Goal: Task Accomplishment & Management: Complete application form

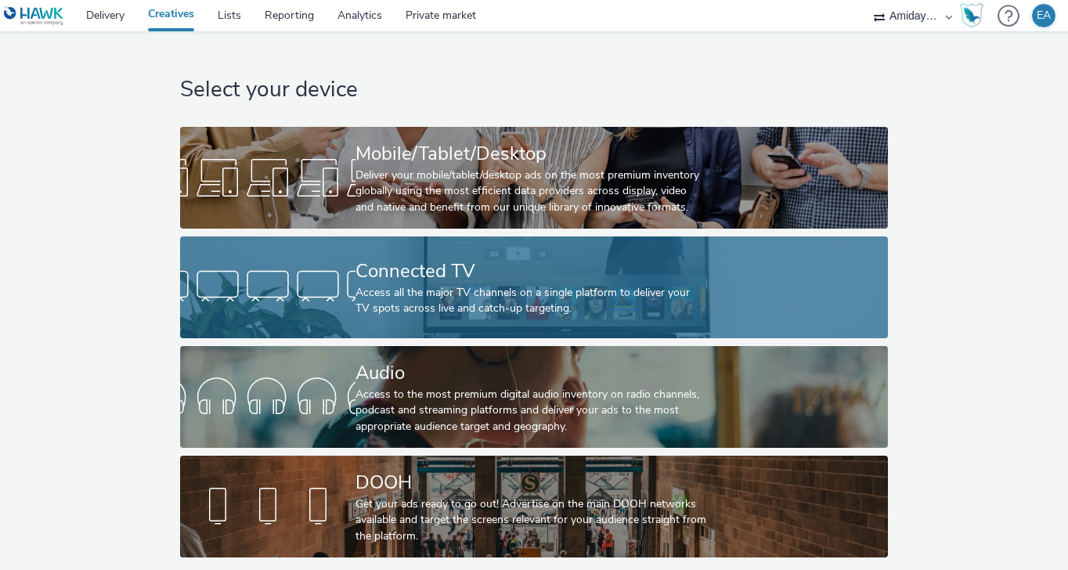
scroll to position [0, 5]
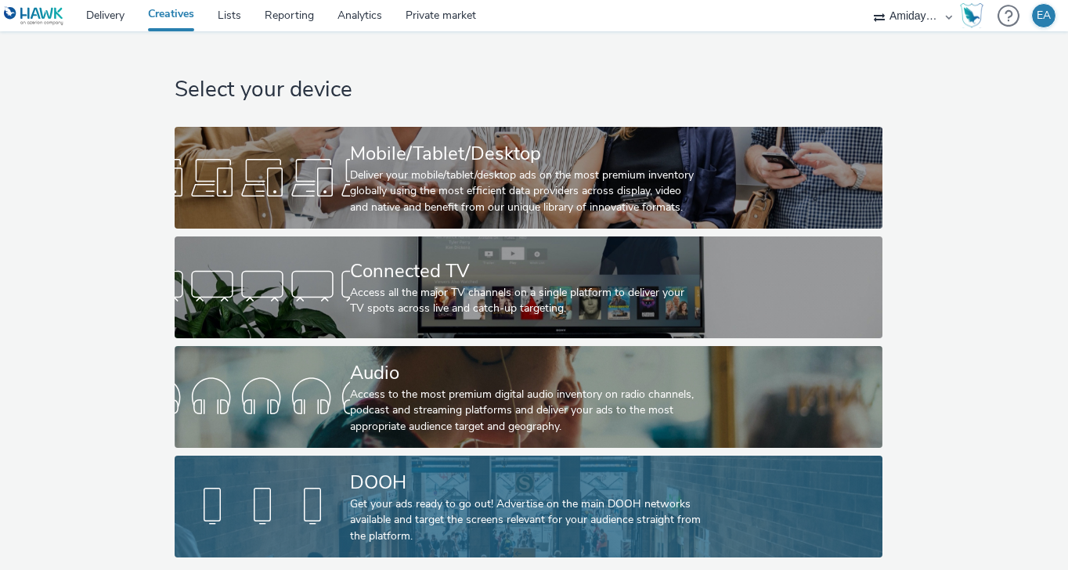
click at [442, 510] on div "Get your ads ready to go out! Advertise on the main DOOH networks available and…" at bounding box center [525, 520] width 351 height 48
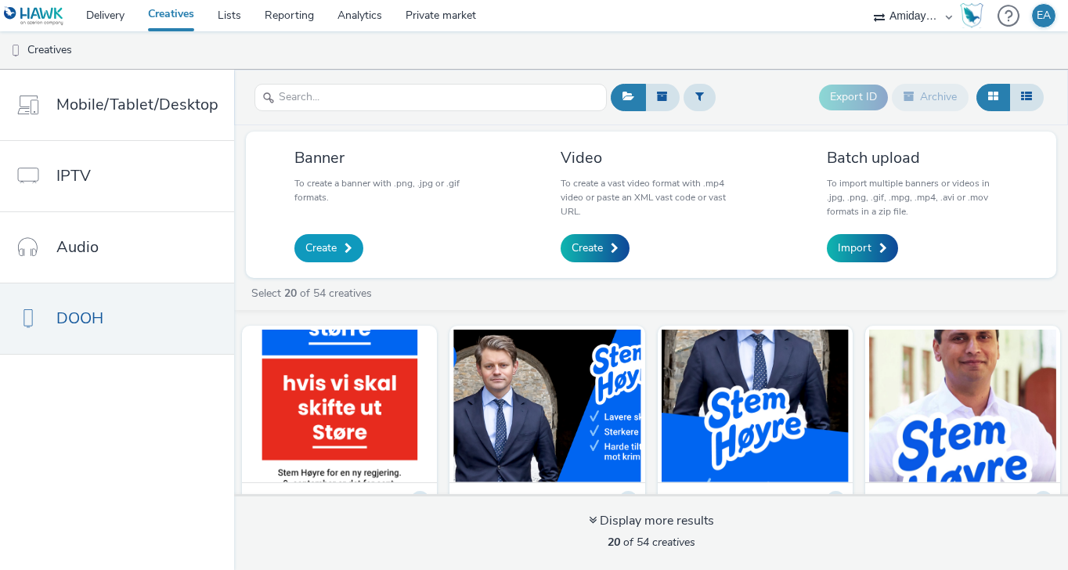
click at [326, 240] on span "Create" at bounding box center [320, 248] width 31 height 16
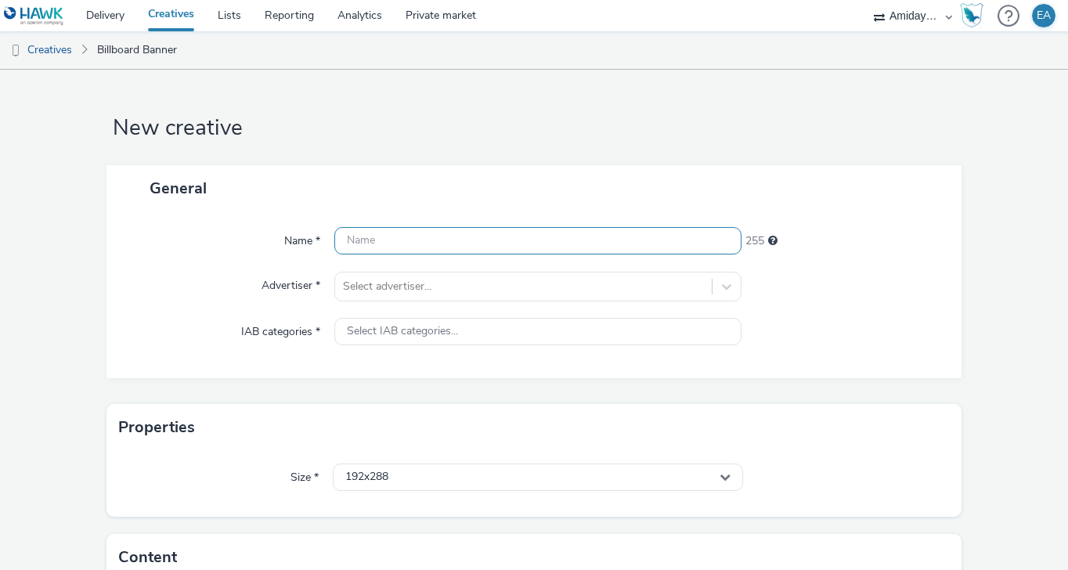
click at [366, 245] on input "text" at bounding box center [538, 240] width 408 height 27
type input "Sluttbudskap"
click at [203, 293] on div "Advertiser *" at bounding box center [227, 287] width 211 height 30
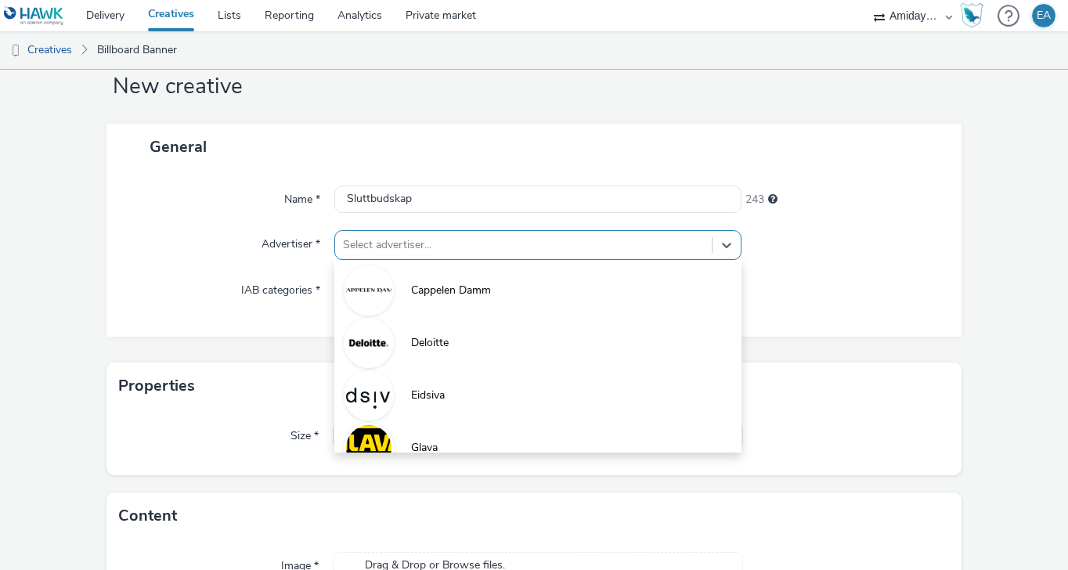
click at [385, 260] on div "option Cappelen Damm focused, 1 of 8. 8 results available. Use Up and Down to c…" at bounding box center [538, 245] width 408 height 30
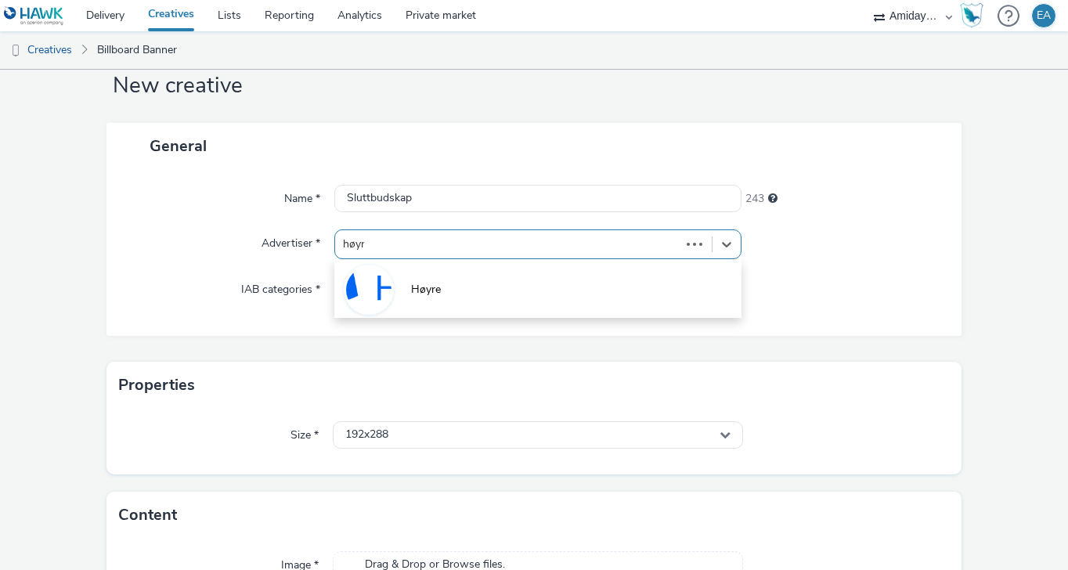
type input "høyre"
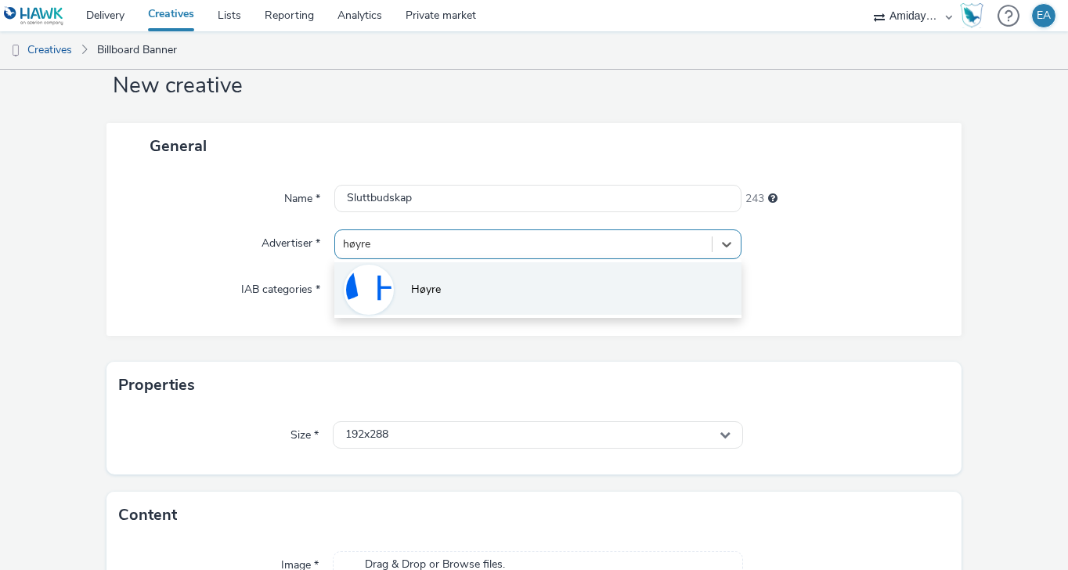
click at [424, 282] on span "Høyre" at bounding box center [426, 290] width 30 height 16
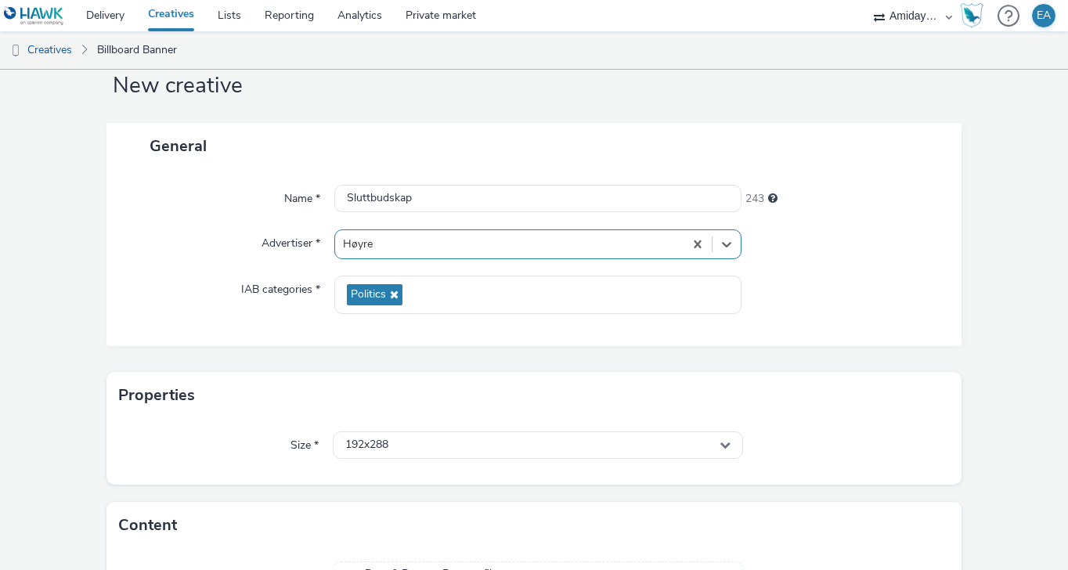
click at [270, 347] on div "General Name * Sluttbudskap 243 Advertiser * option Høyre, selected. Select is …" at bounding box center [533, 247] width 854 height 249
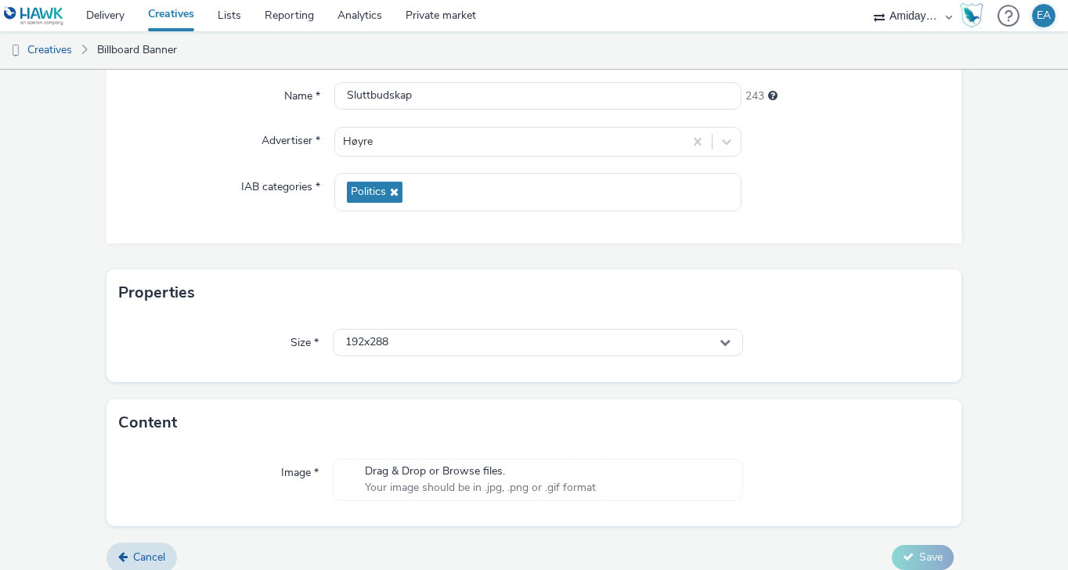
scroll to position [159, 0]
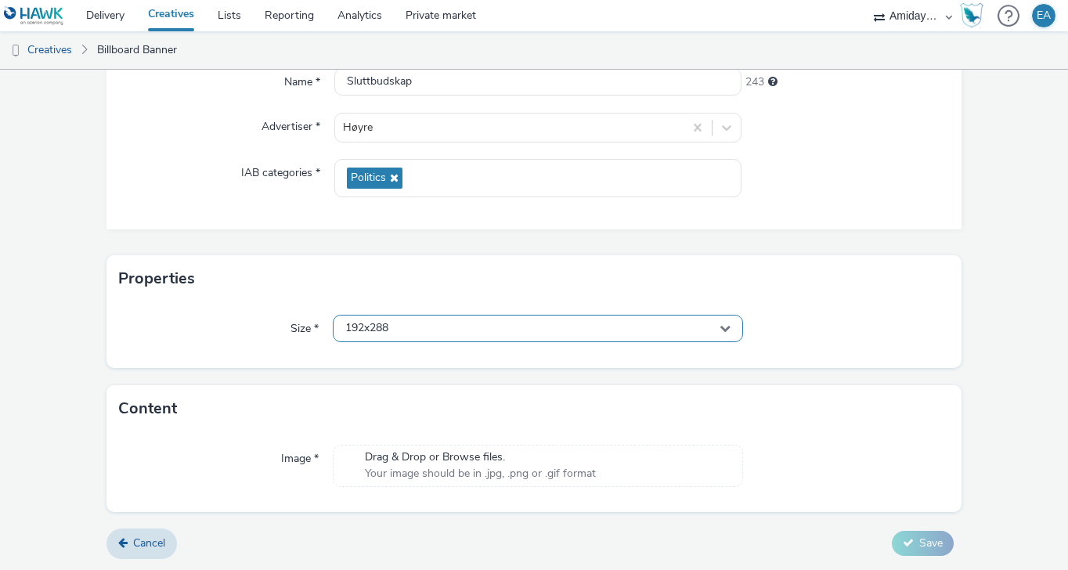
click at [369, 329] on span "192x288" at bounding box center [366, 328] width 43 height 13
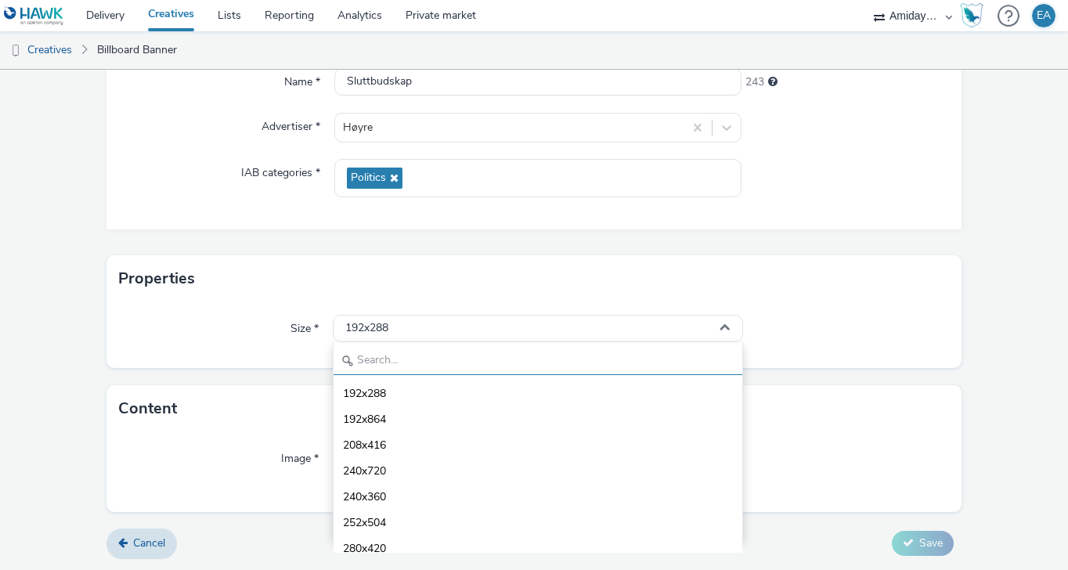
click at [375, 361] on input "text" at bounding box center [537, 361] width 409 height 27
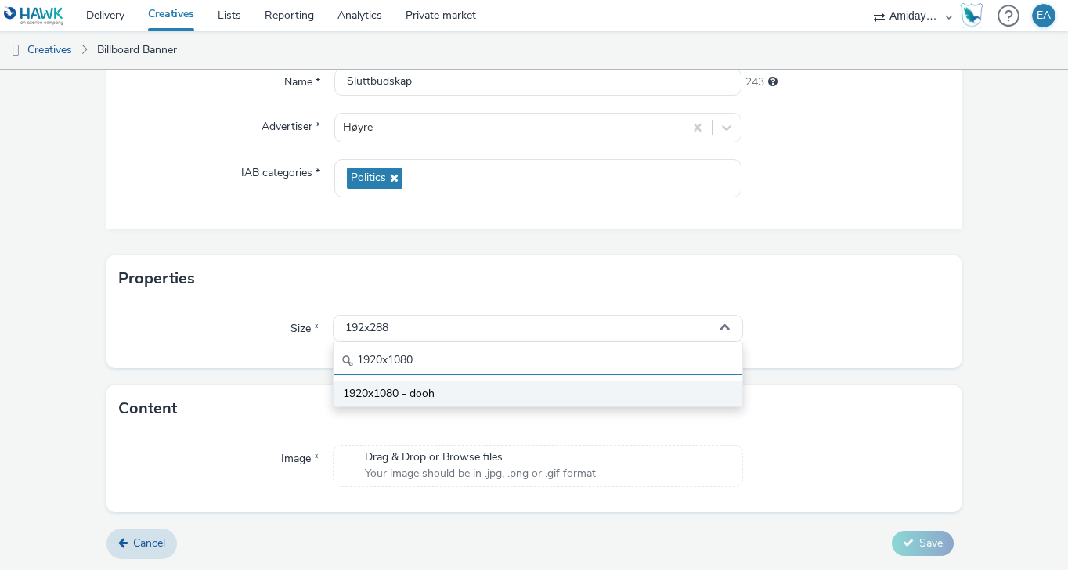
type input "1920x1080"
click at [407, 393] on span "1920x1080 - dooh" at bounding box center [389, 394] width 92 height 16
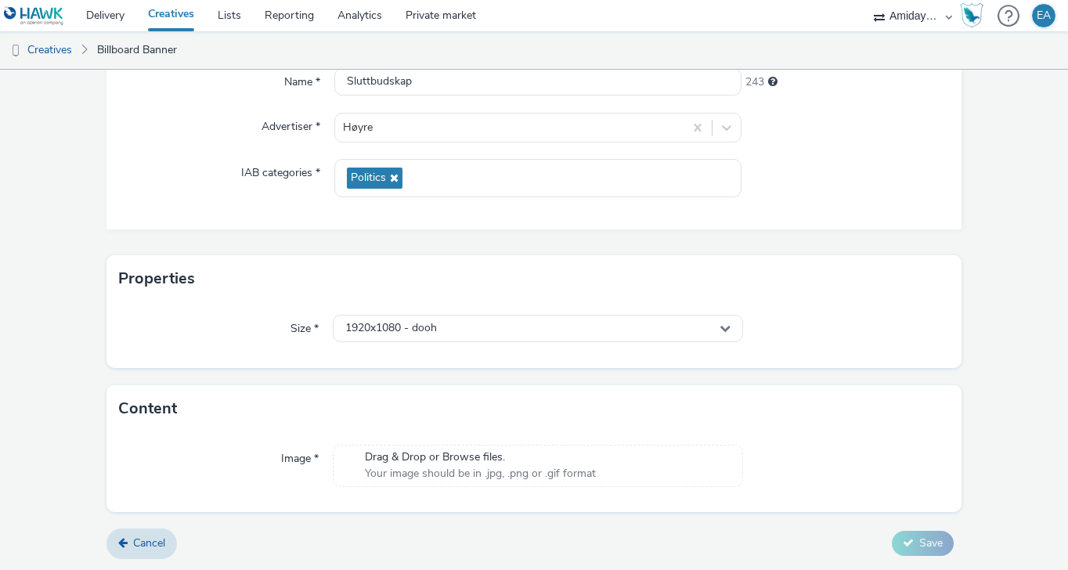
click at [402, 395] on div "Content" at bounding box center [533, 408] width 854 height 47
click at [409, 462] on span "Drag & Drop or Browse files." at bounding box center [480, 457] width 231 height 16
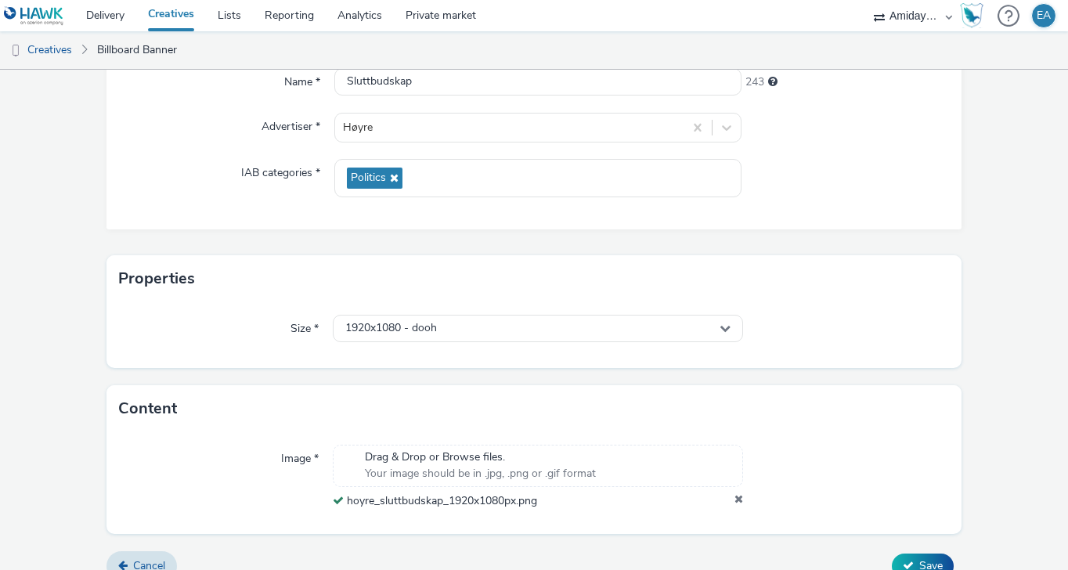
scroll to position [182, 0]
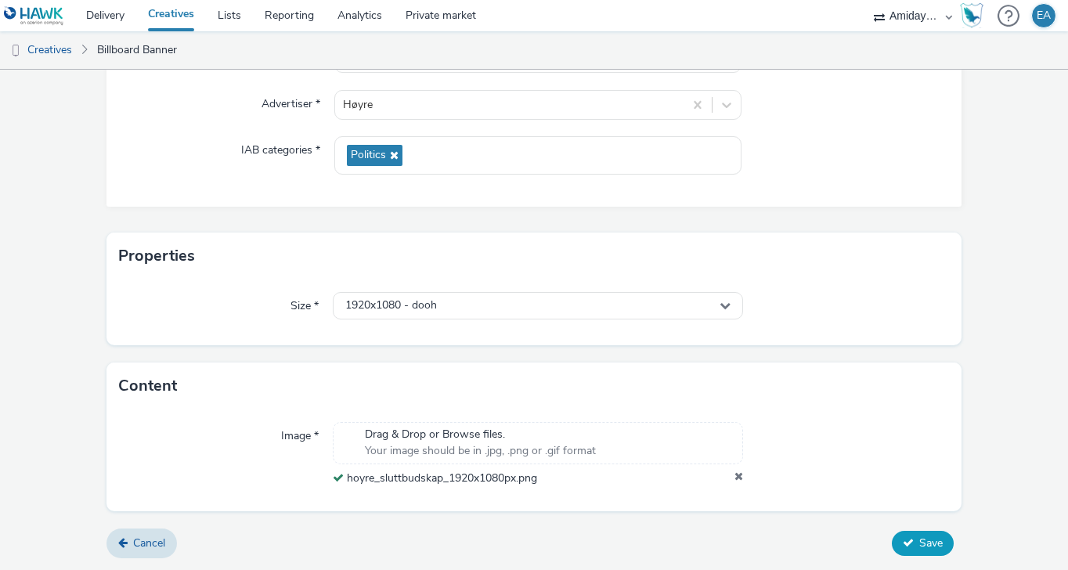
click at [922, 539] on span "Save" at bounding box center [930, 542] width 23 height 15
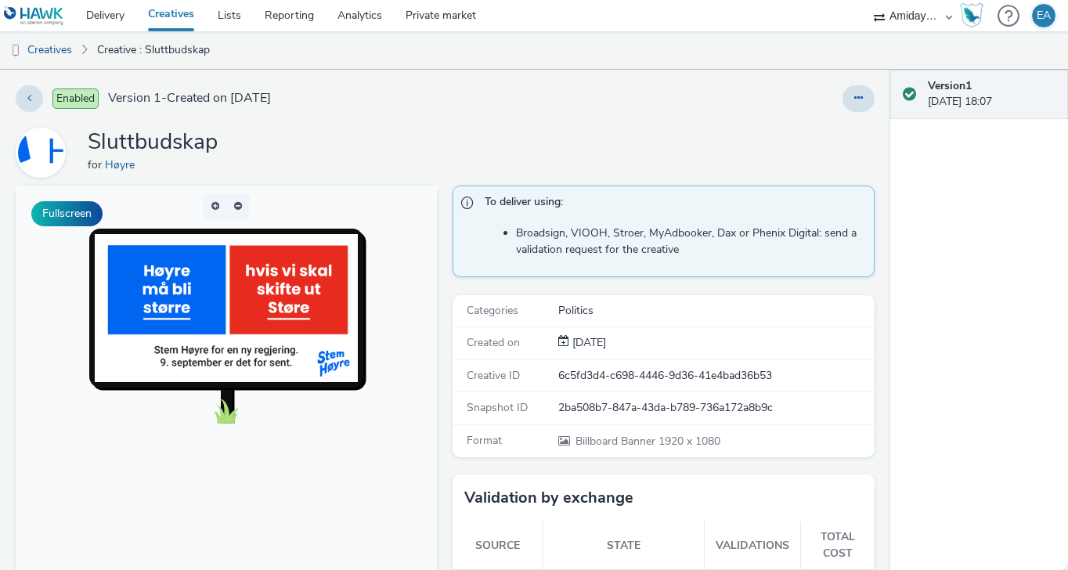
click at [884, 437] on div "Enabled Version 1 - Created on [DATE] Sluttbudskap for Høyre Fullscreen To deli…" at bounding box center [445, 320] width 890 height 500
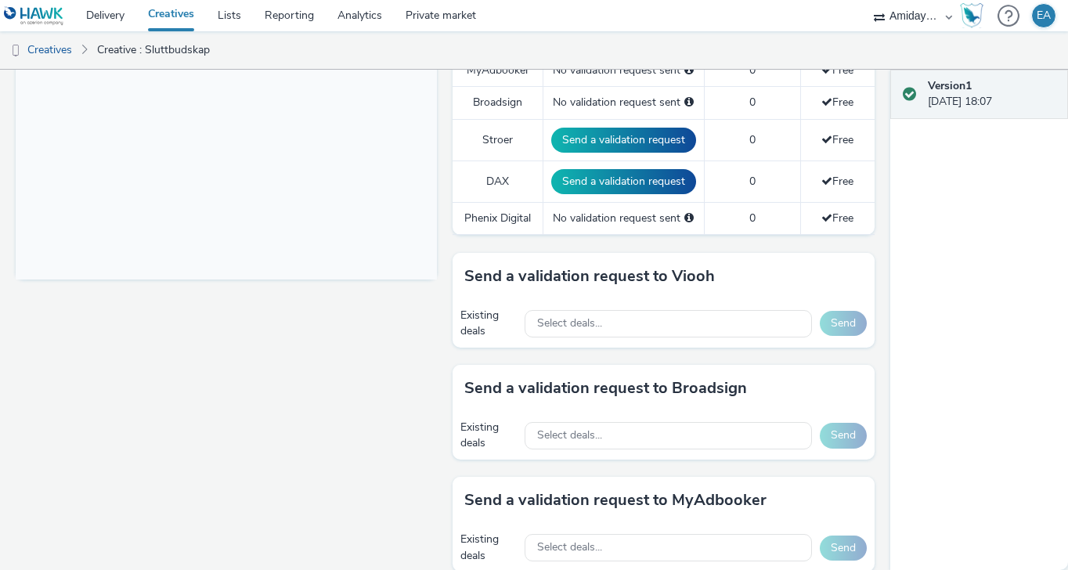
scroll to position [569, 0]
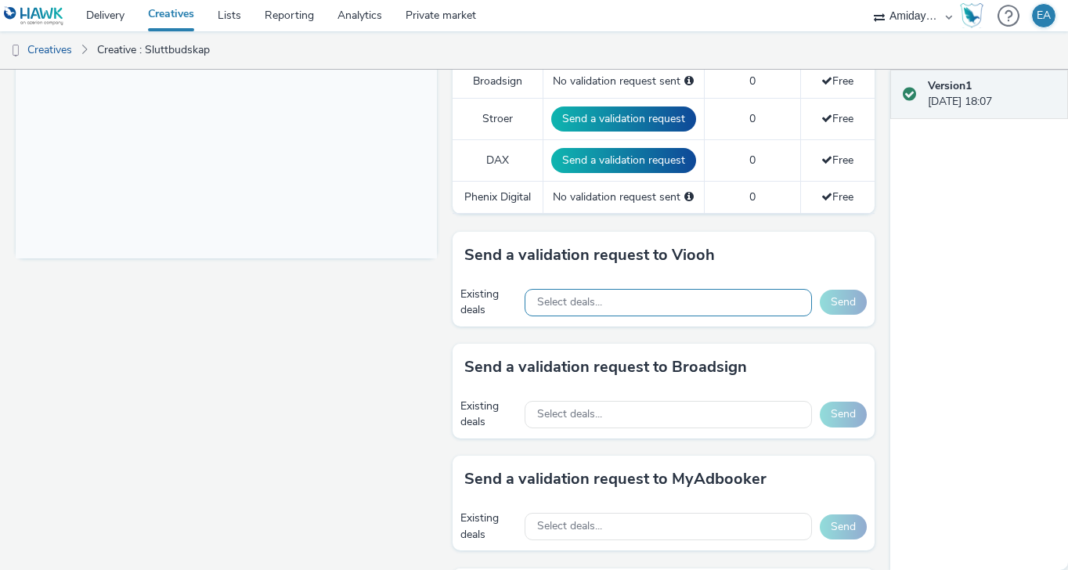
click at [705, 310] on div "Select deals..." at bounding box center [667, 302] width 287 height 27
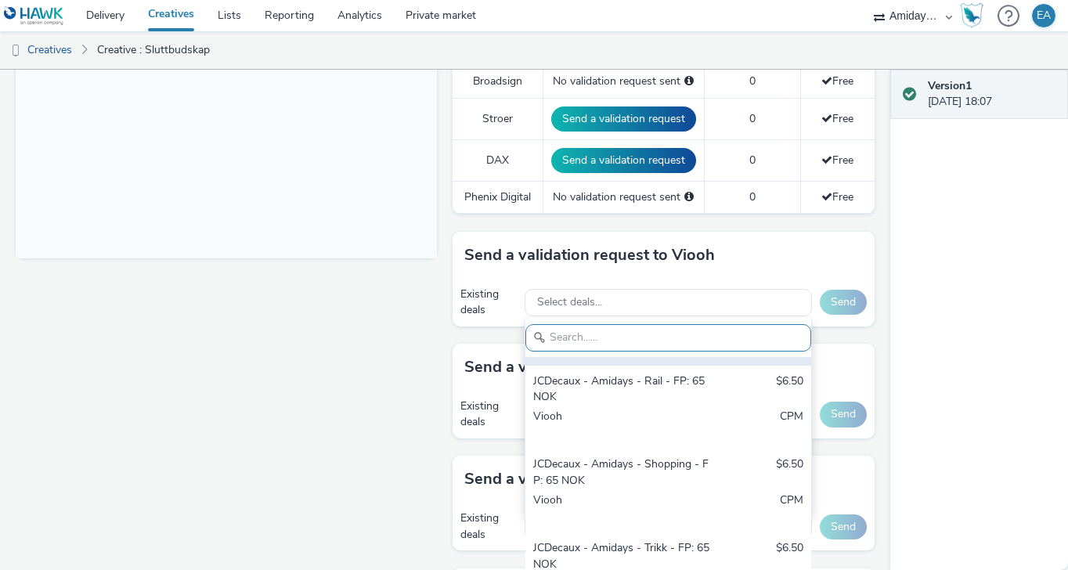
scroll to position [77, 0]
click at [706, 389] on div "JCDecaux - Amidays - Rail - FP: 65 NOK" at bounding box center [622, 388] width 178 height 32
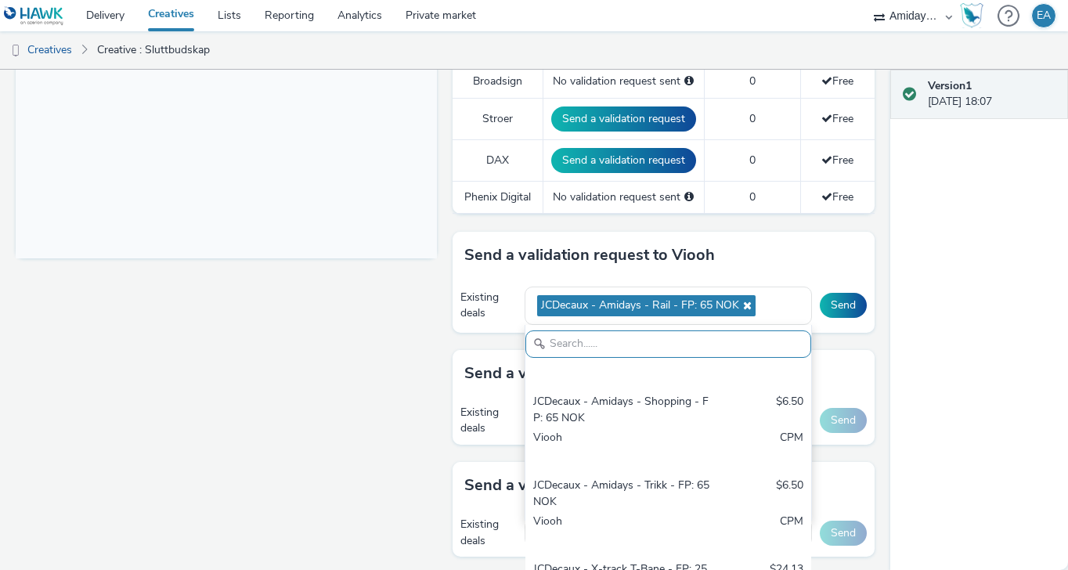
scroll to position [157, 0]
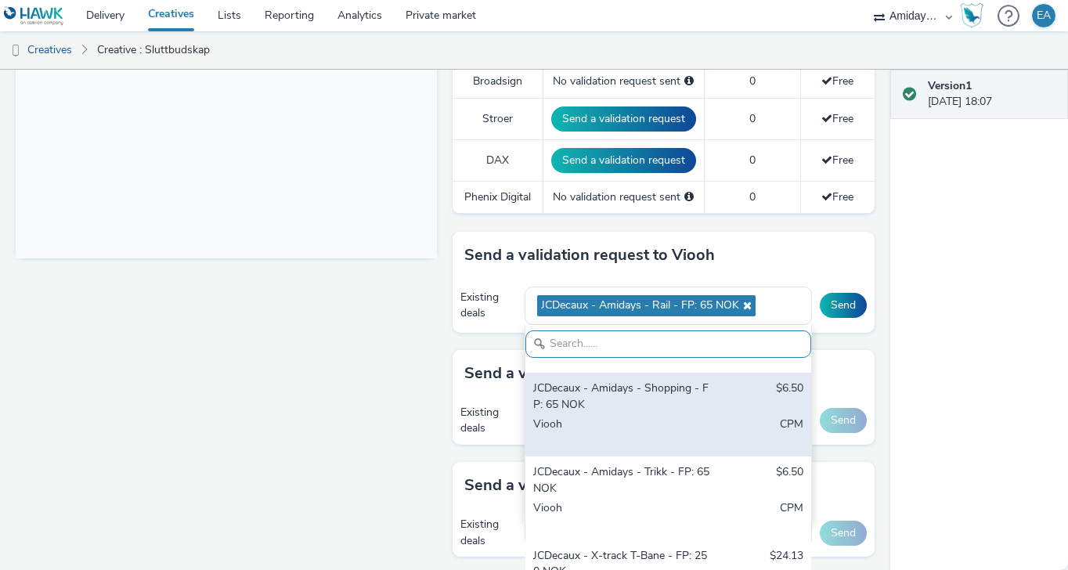
click at [701, 398] on div "JCDecaux - Amidays - Shopping - FP: 65 NOK" at bounding box center [622, 396] width 178 height 32
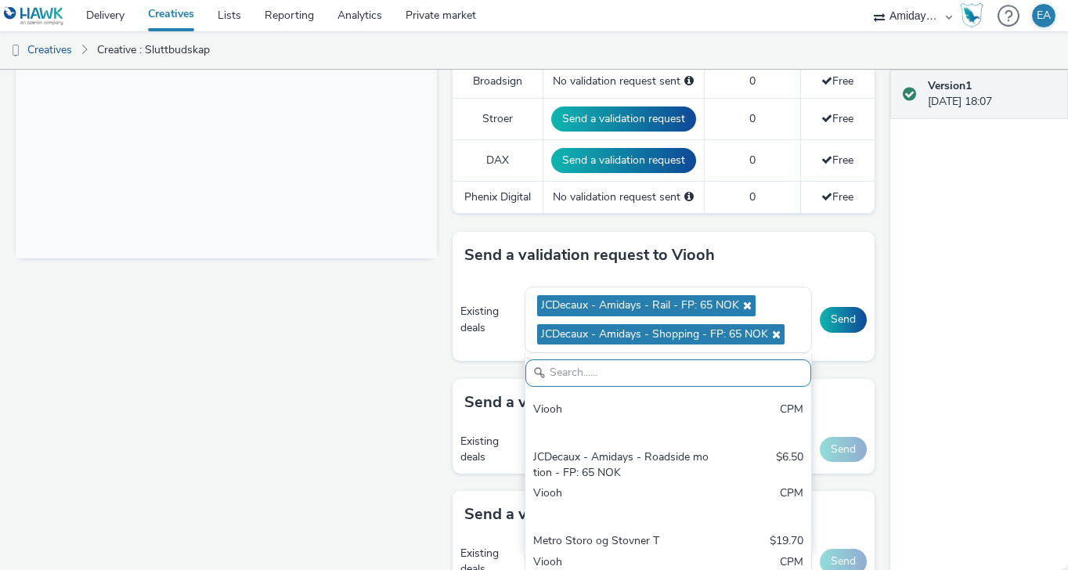
scroll to position [387, 0]
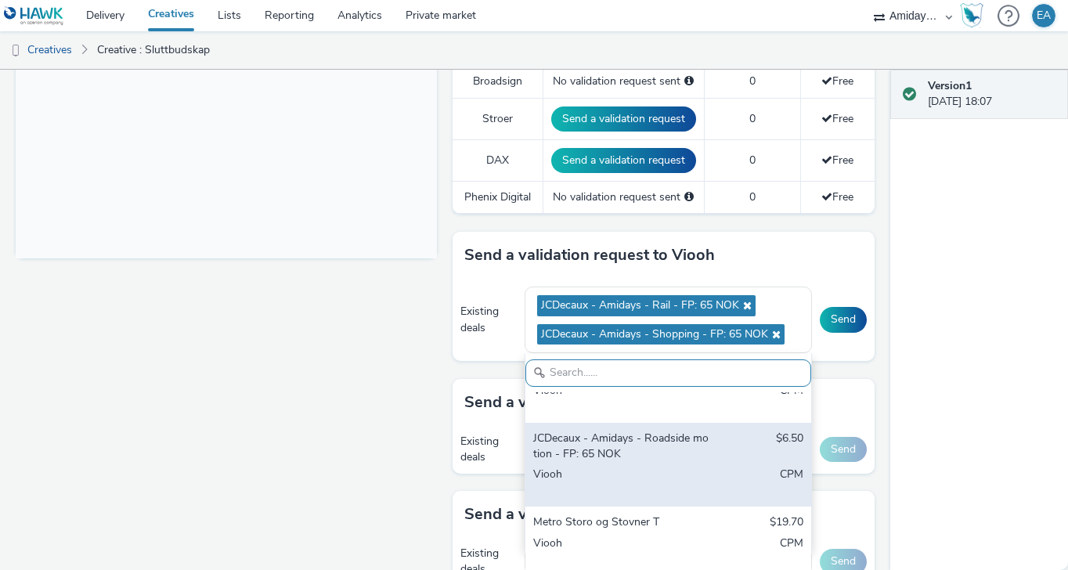
click at [690, 449] on div "JCDecaux - Amidays - Roadside motion - FP: 65 NOK" at bounding box center [622, 447] width 178 height 32
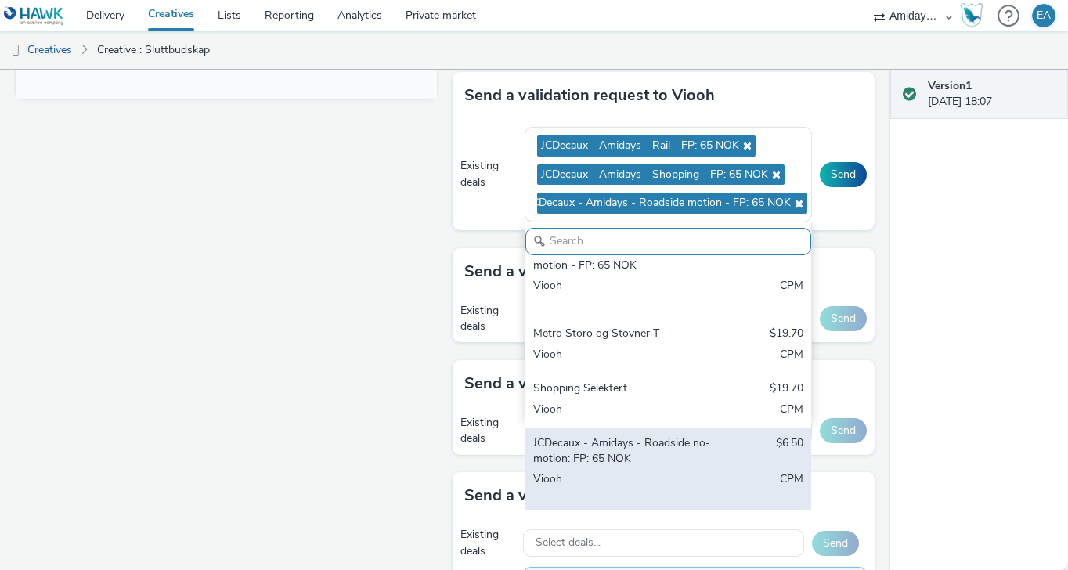
scroll to position [748, 0]
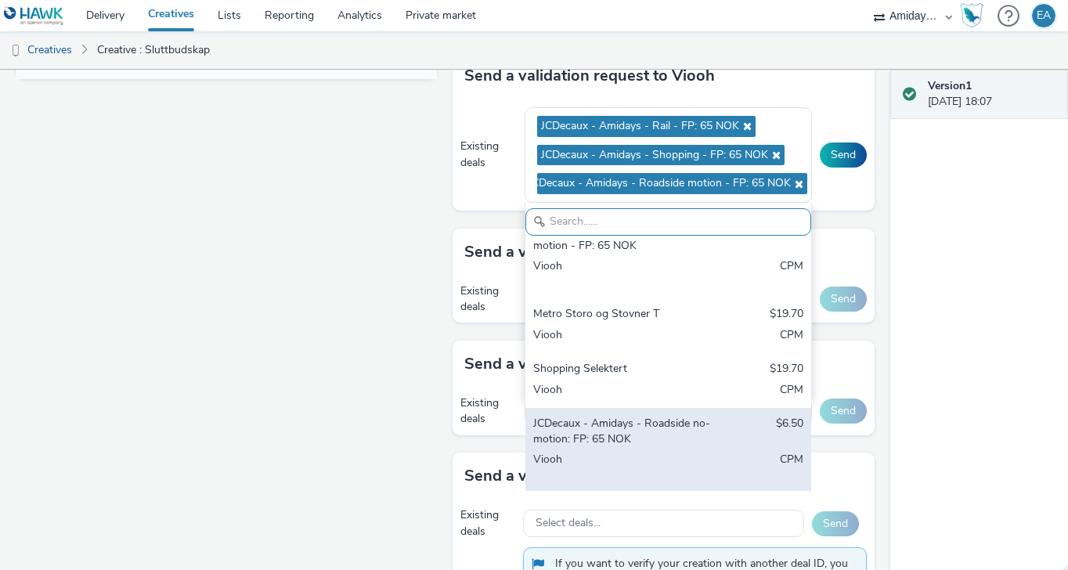
click at [669, 442] on div "JCDecaux - Amidays - Roadside no-motion: FP: 65 NOK" at bounding box center [622, 432] width 178 height 32
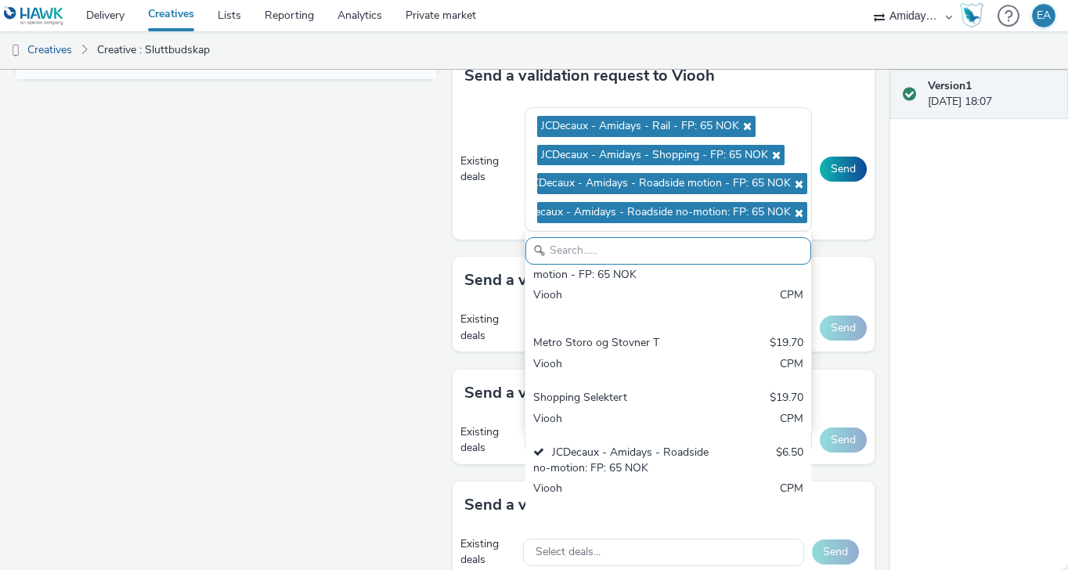
click at [387, 327] on div "Fullscreen" at bounding box center [230, 68] width 429 height 1263
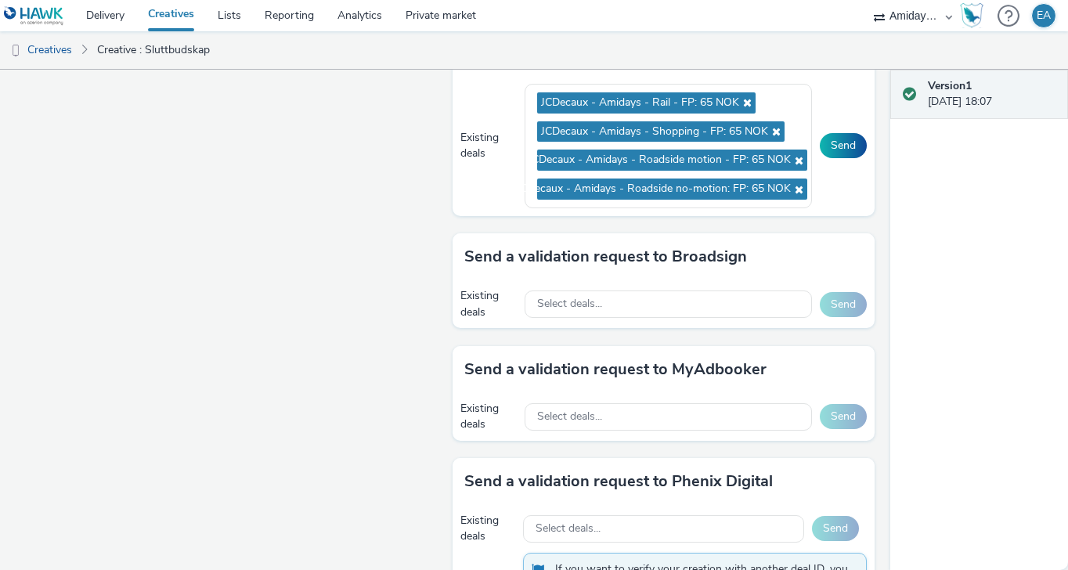
scroll to position [782, 0]
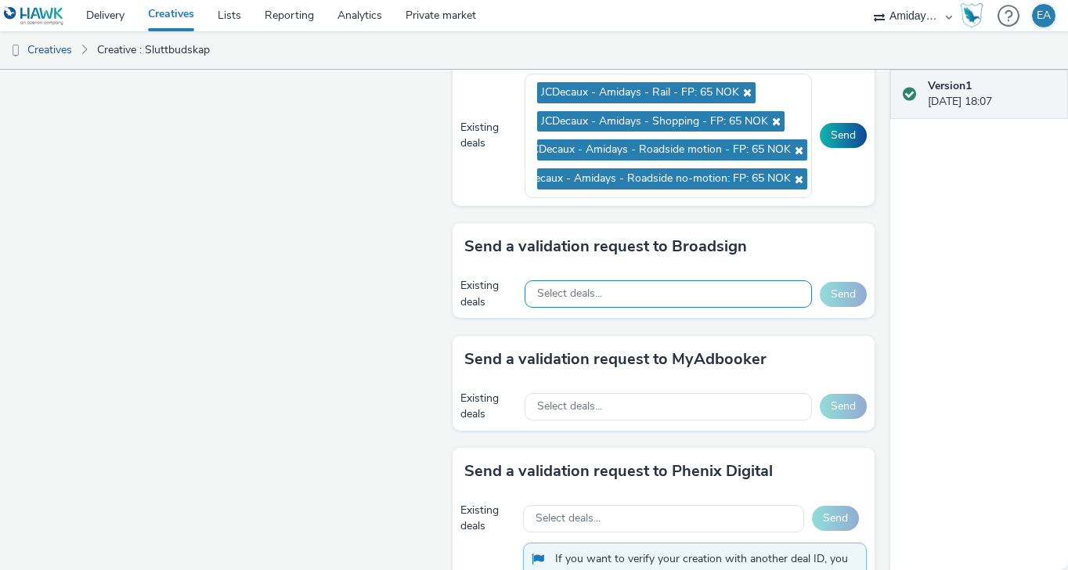
click at [552, 294] on span "Select deals..." at bounding box center [569, 293] width 65 height 13
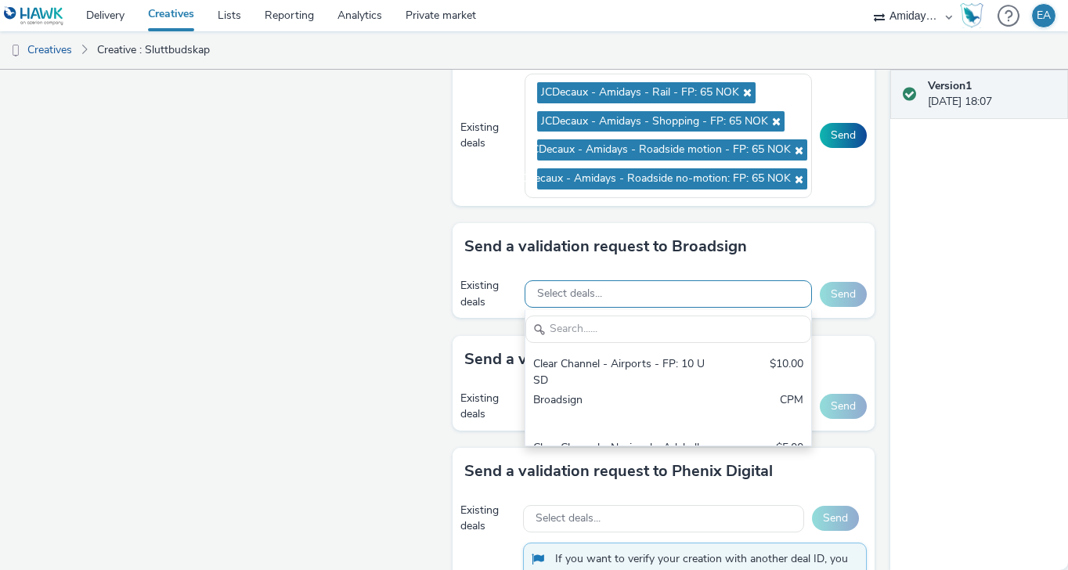
scroll to position [0, 0]
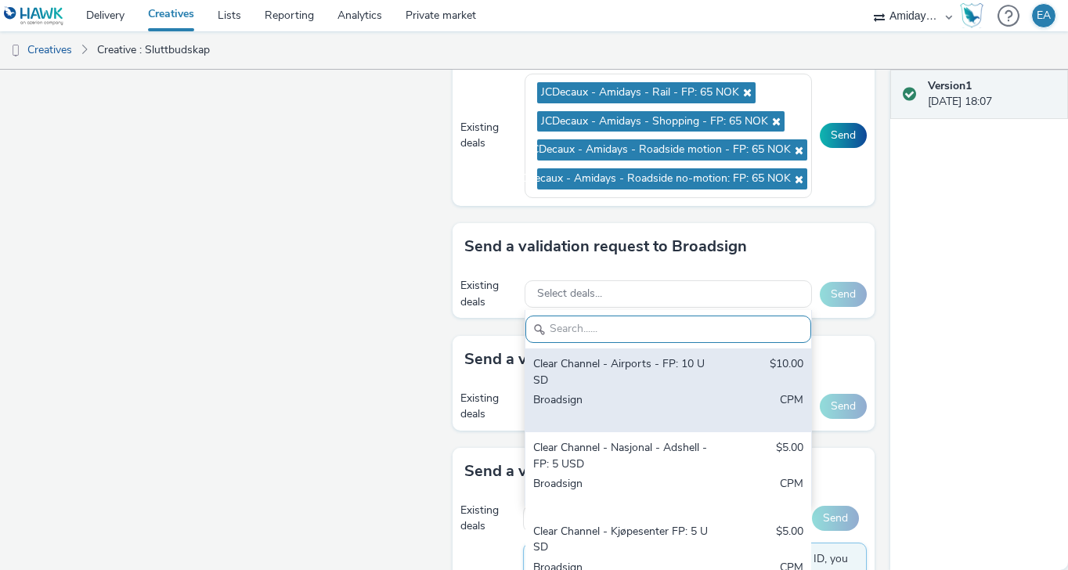
click at [600, 378] on div "Clear Channel - Airports - FP: 10 USD" at bounding box center [622, 372] width 178 height 32
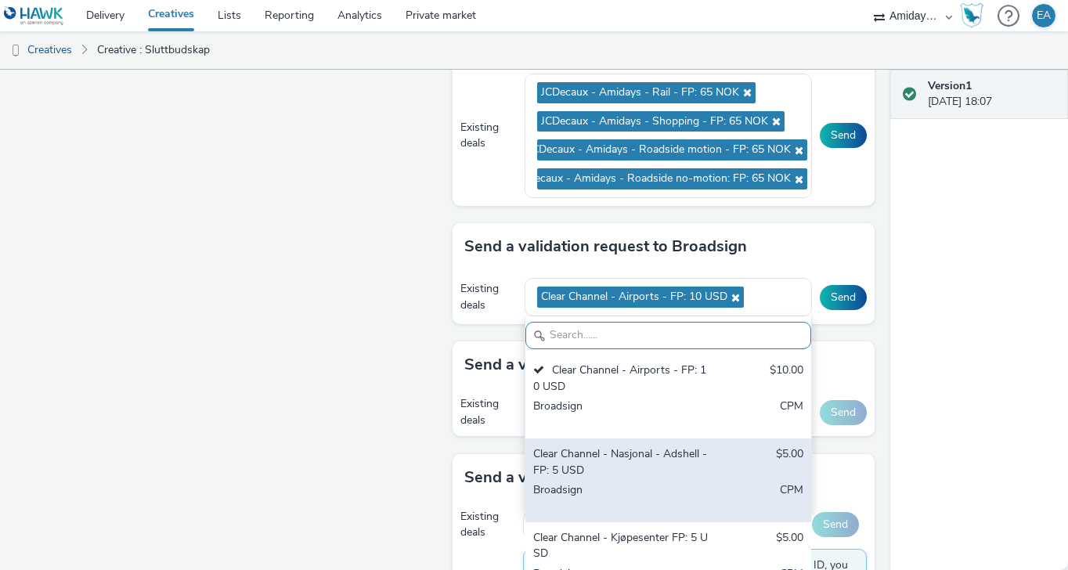
click at [622, 454] on div "Clear Channel - Nasjonal - Adshell - FP: 5 USD" at bounding box center [622, 462] width 178 height 32
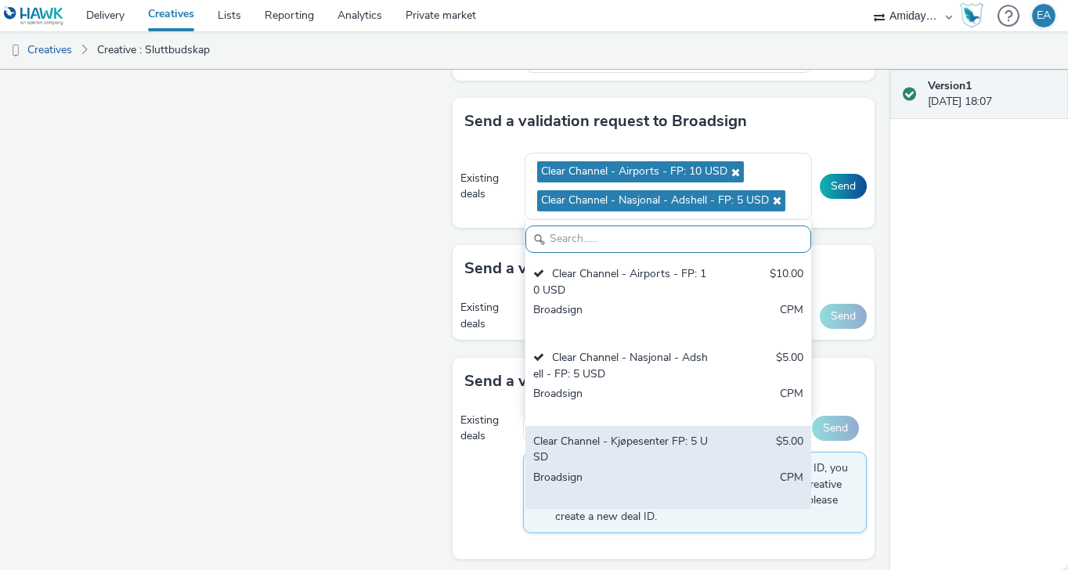
scroll to position [913, 0]
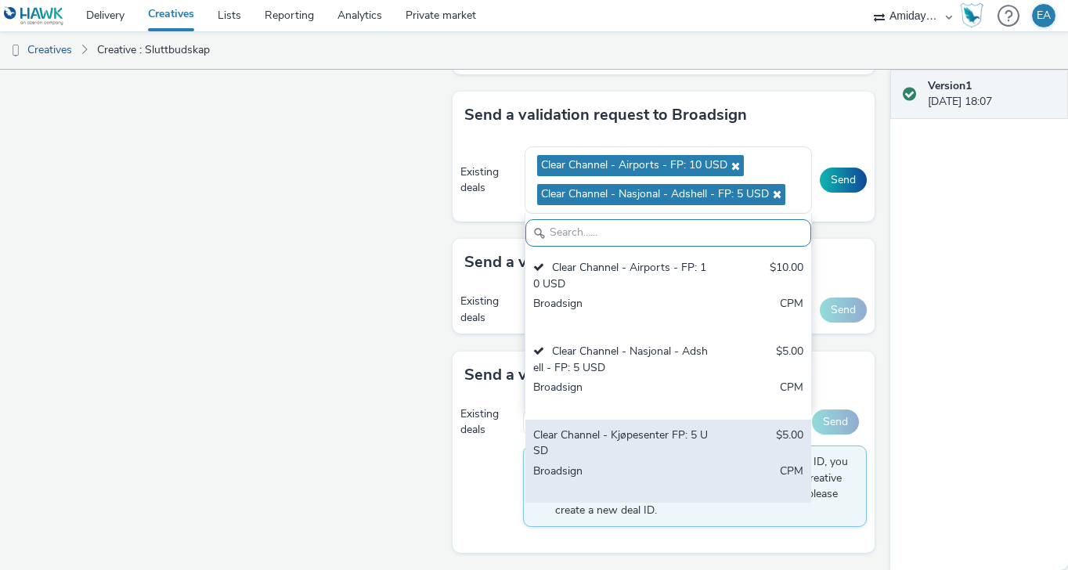
click at [651, 449] on div "Clear Channel - Kjøpesenter FP: 5 USD" at bounding box center [622, 443] width 178 height 32
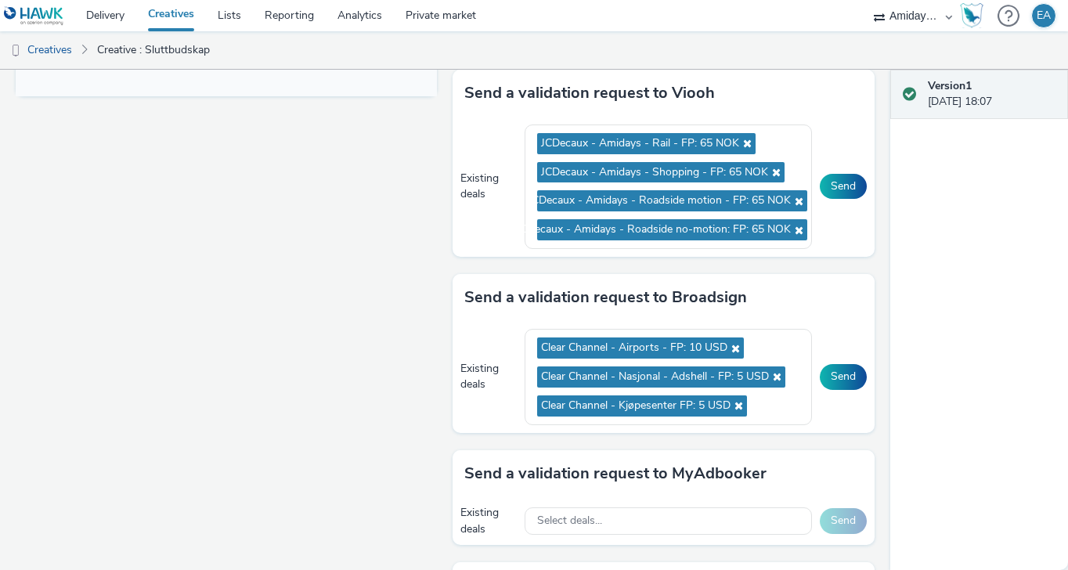
scroll to position [733, 0]
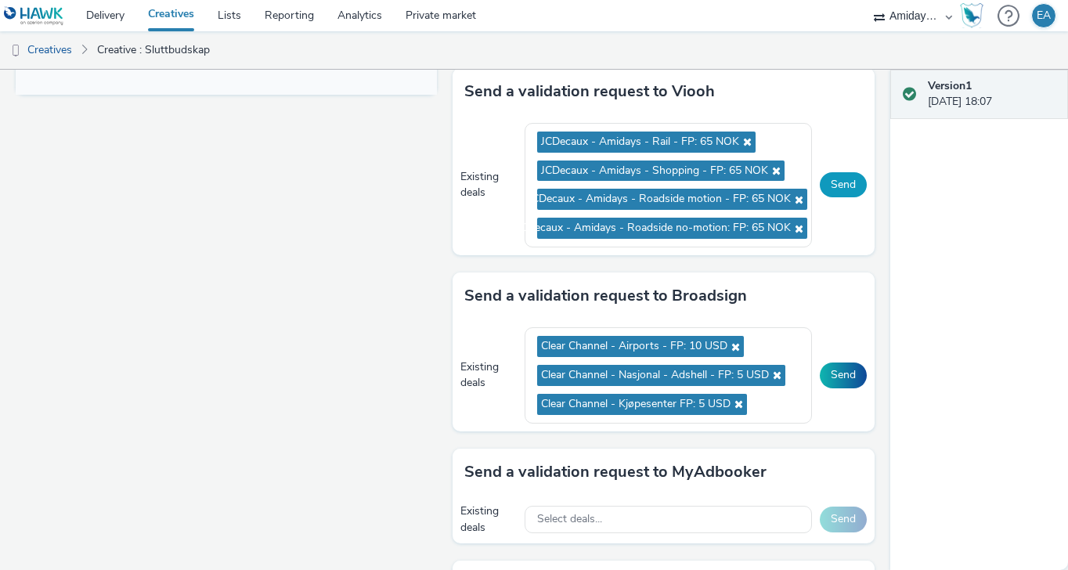
click at [854, 180] on button "Send" at bounding box center [843, 184] width 47 height 25
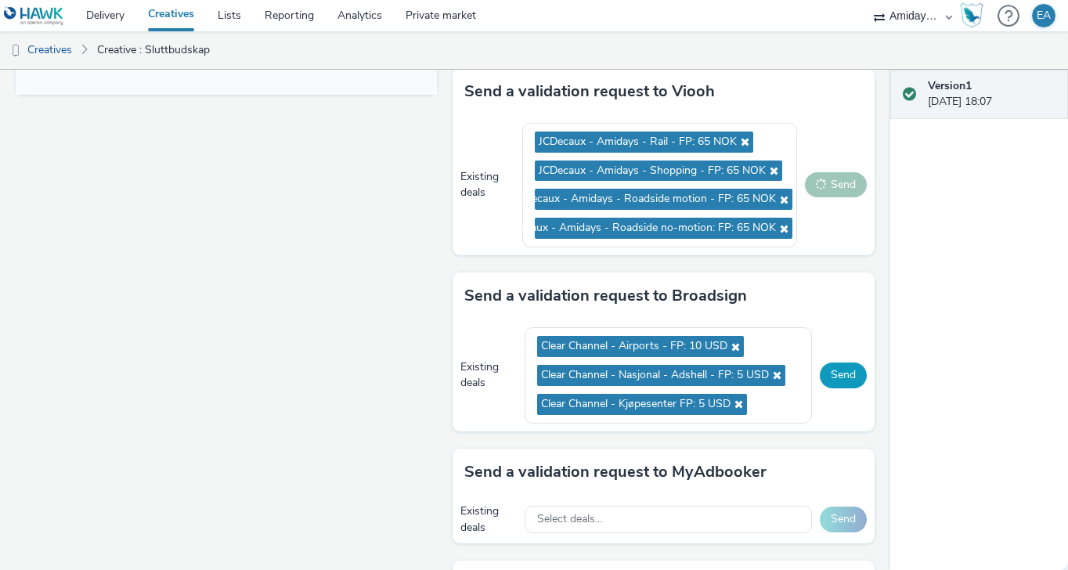
click at [850, 370] on button "Send" at bounding box center [843, 374] width 47 height 25
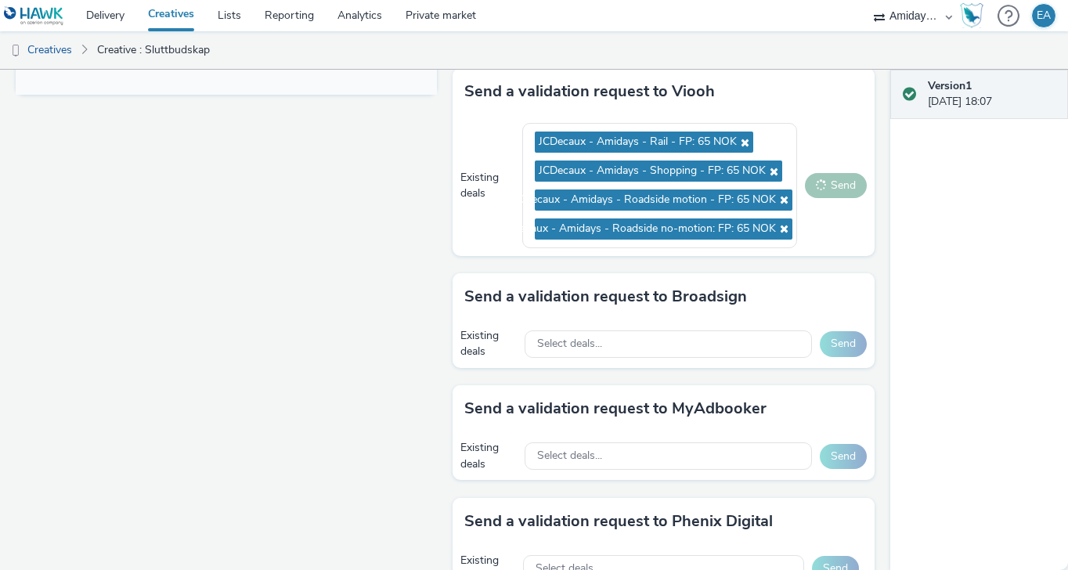
click at [305, 303] on div "Fullscreen" at bounding box center [230, 84] width 429 height 1263
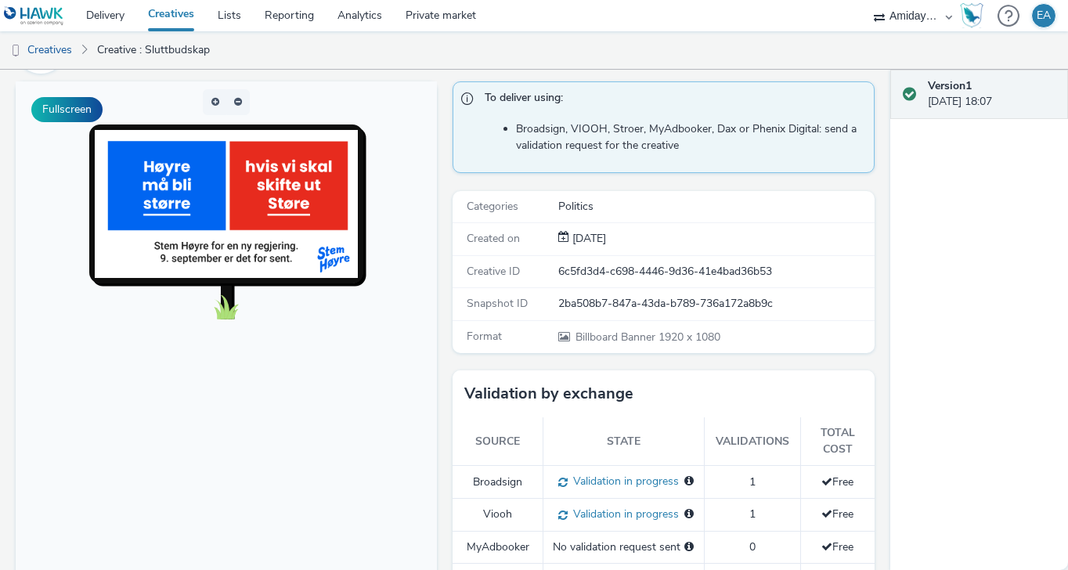
scroll to position [0, 0]
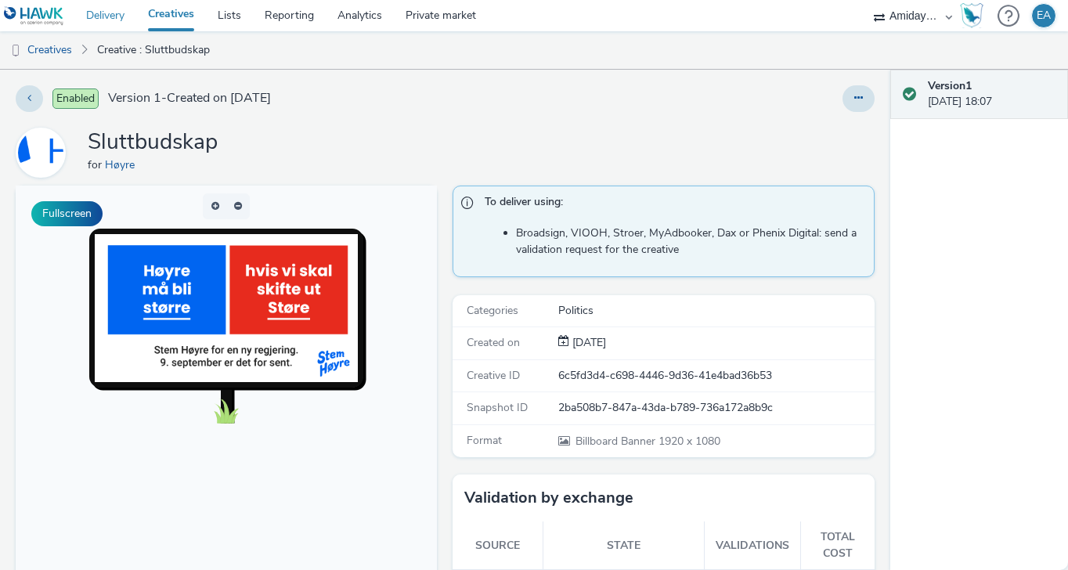
click at [115, 20] on link "Delivery" at bounding box center [105, 15] width 62 height 31
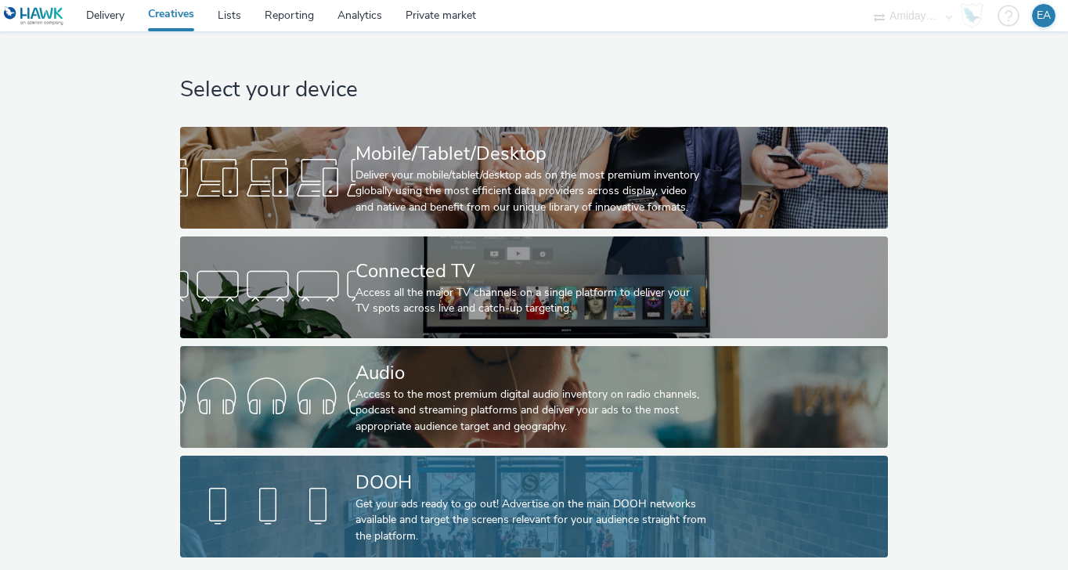
click at [462, 498] on div "Get your ads ready to go out! Advertise on the main DOOH networks available and…" at bounding box center [530, 520] width 351 height 48
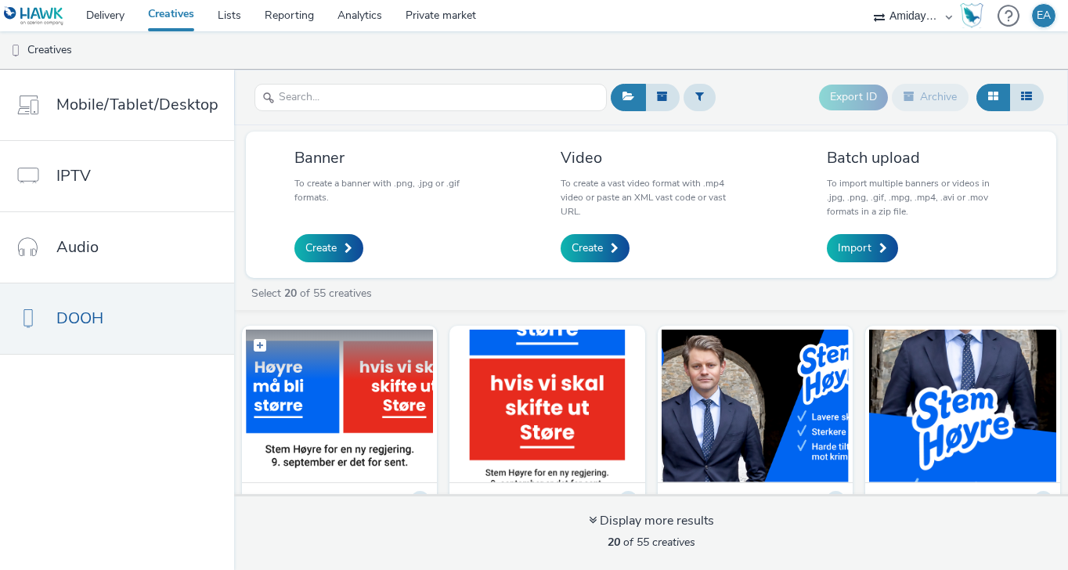
click at [355, 463] on img at bounding box center [339, 406] width 187 height 153
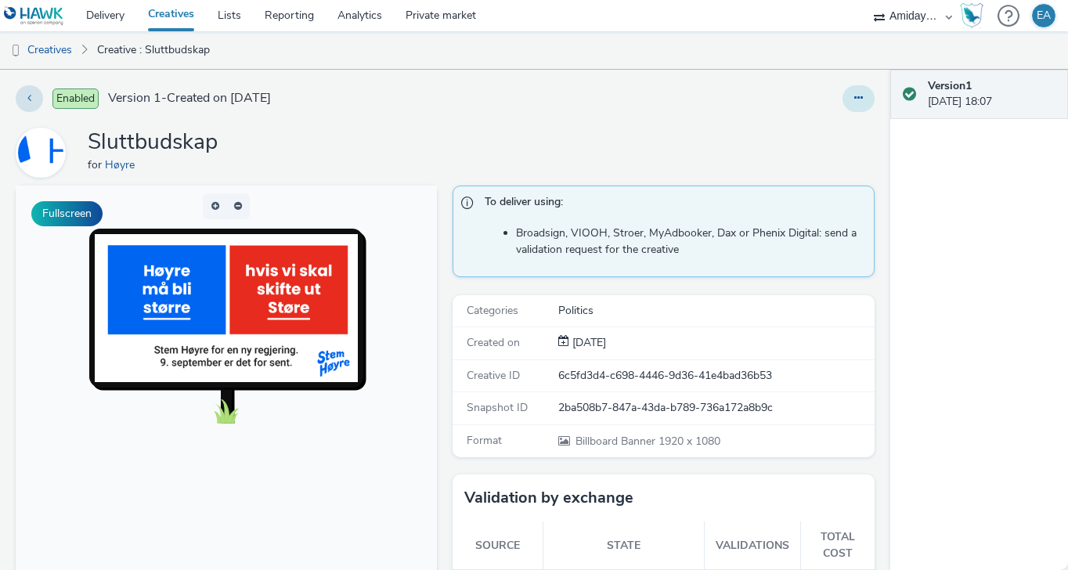
click at [862, 97] on icon at bounding box center [858, 97] width 9 height 11
click at [582, 156] on div "Sluttbudskap for Høyre" at bounding box center [445, 153] width 859 height 50
click at [65, 49] on link "Creatives" at bounding box center [40, 50] width 80 height 38
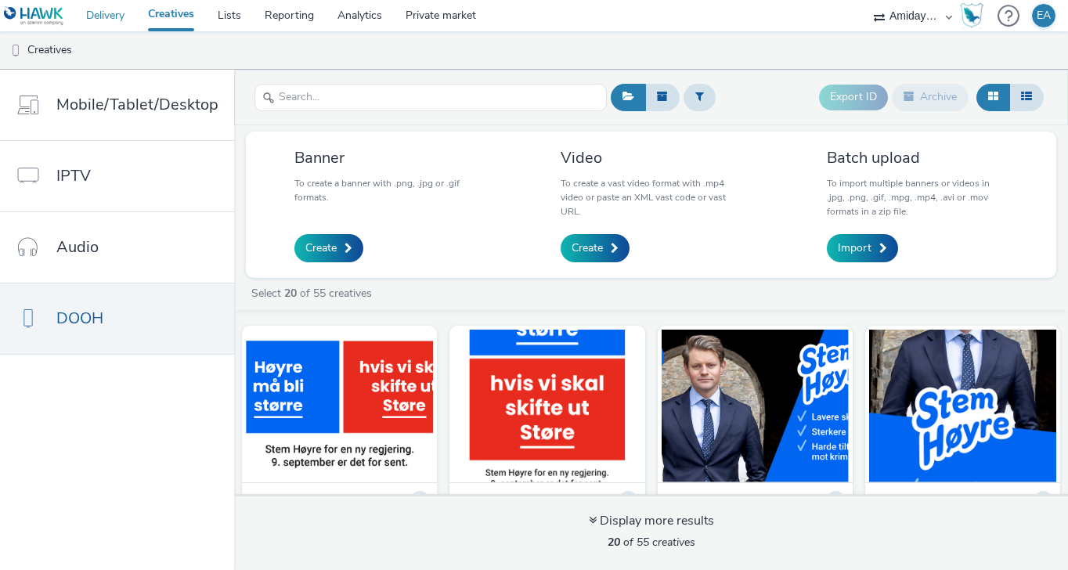
click at [117, 23] on link "Delivery" at bounding box center [105, 15] width 62 height 31
